Goal: Information Seeking & Learning: Learn about a topic

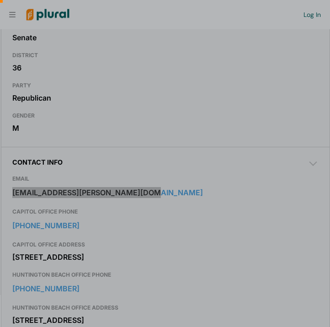
scroll to position [0, 9]
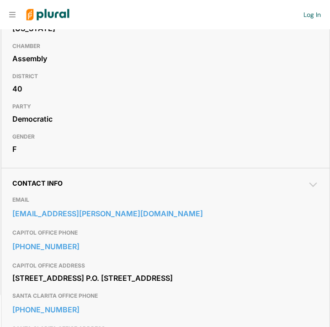
scroll to position [185, 0]
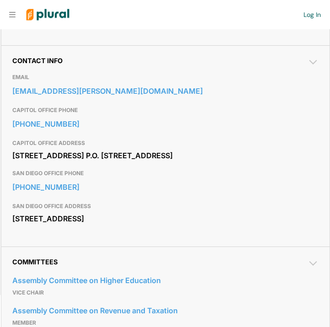
scroll to position [305, 0]
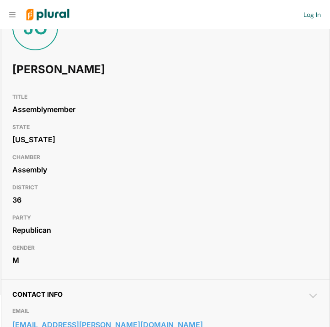
scroll to position [217, 0]
